Goal: Find specific fact: Find contact information

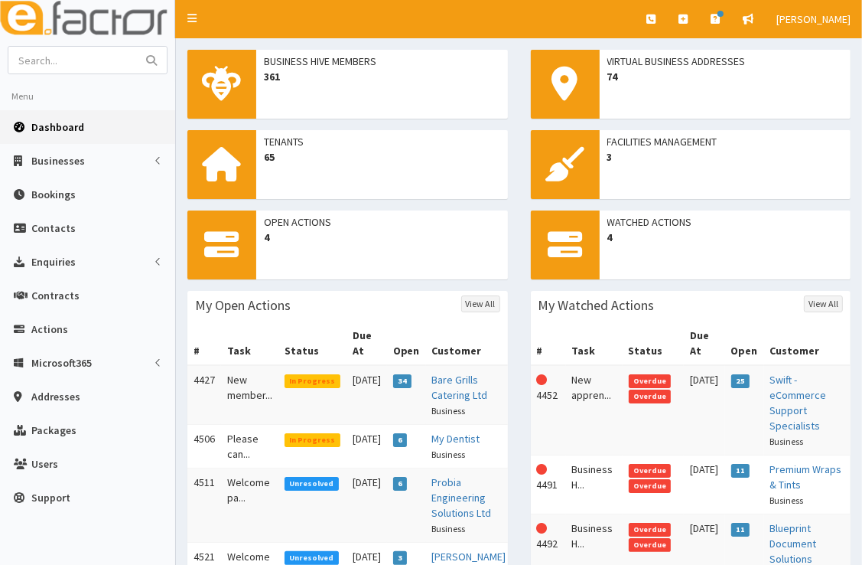
click at [91, 125] on link "Dashboard" at bounding box center [87, 127] width 175 height 34
click at [113, 63] on input "text" at bounding box center [72, 60] width 129 height 27
type input "ddm"
click at [136, 47] on button "submit" at bounding box center [151, 60] width 31 height 27
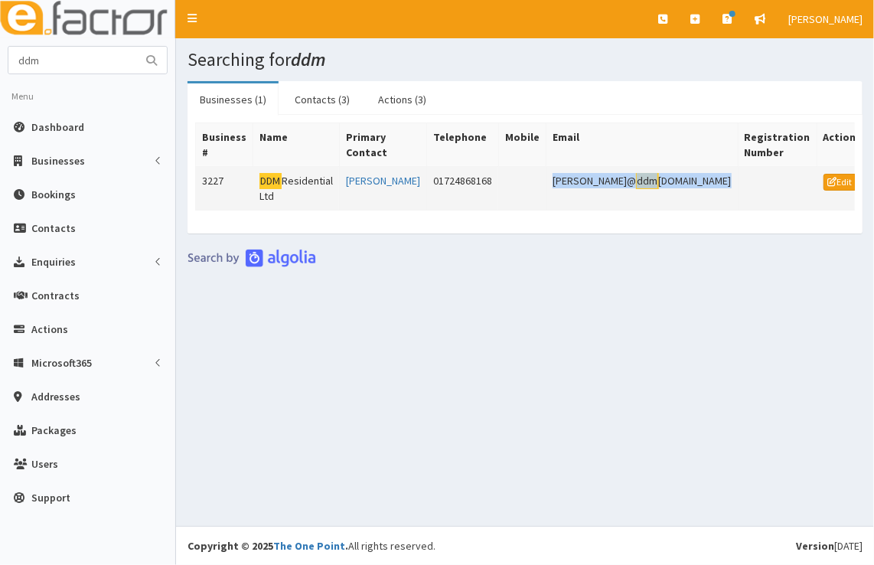
drag, startPoint x: 702, startPoint y: 182, endPoint x: 564, endPoint y: 187, distance: 138.6
click at [564, 187] on tr "3227 DDM Residential Ltd David Gardner 01724868168 david@ ddm residential.co.uk…" at bounding box center [532, 189] width 672 height 44
copy tr "david@ ddm residential.co.uk"
